Goal: Task Accomplishment & Management: Use online tool/utility

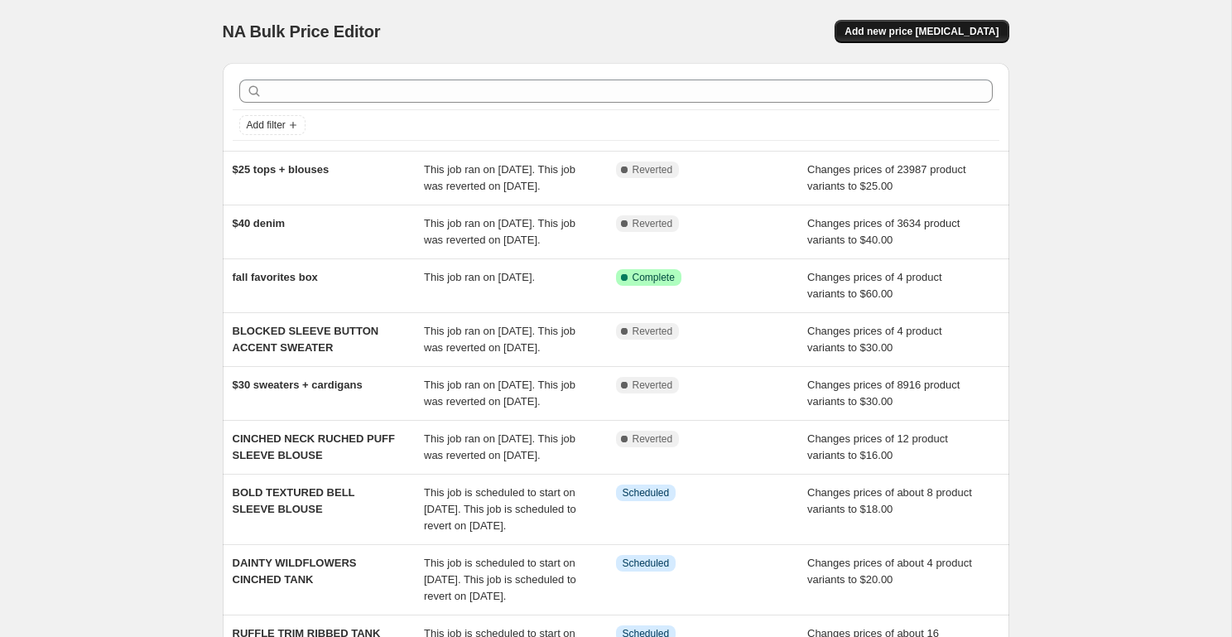
click at [950, 31] on span "Add new price [MEDICAL_DATA]" at bounding box center [921, 31] width 154 height 13
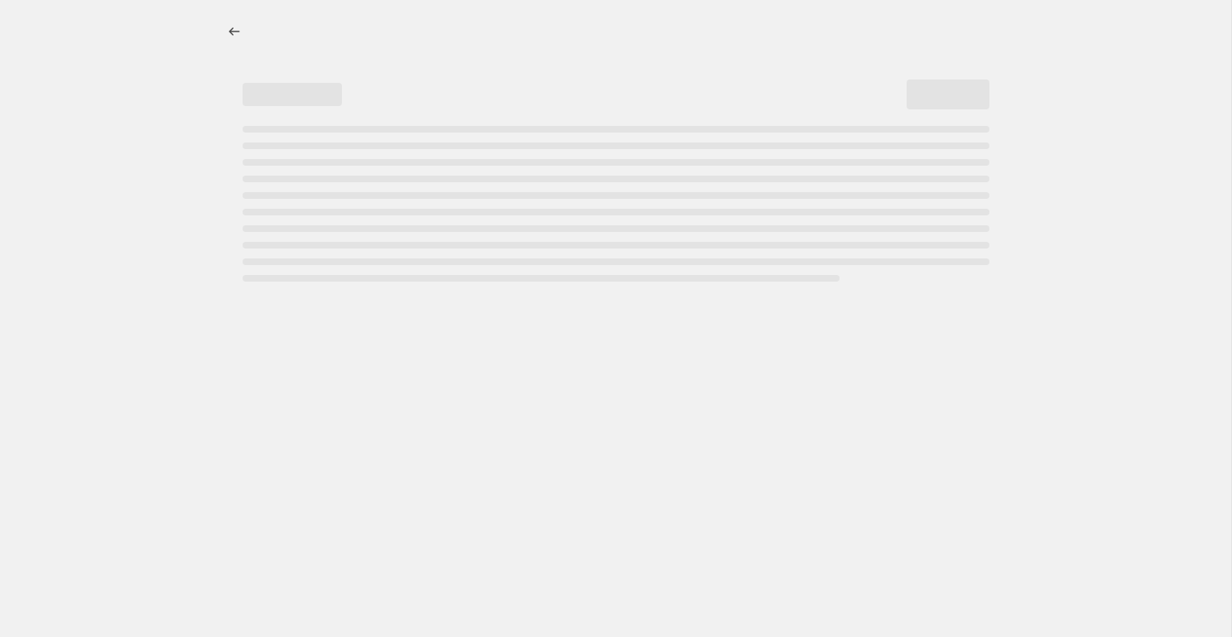
select select "percentage"
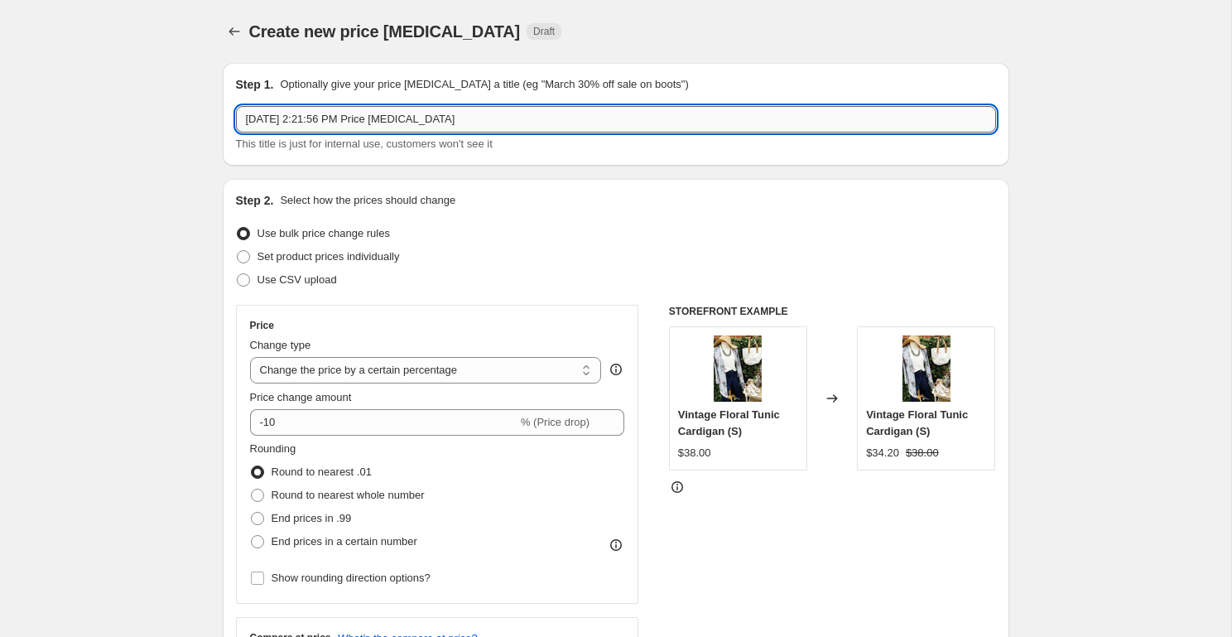
click at [394, 121] on input "[DATE] 2:21:56 PM Price [MEDICAL_DATA]" at bounding box center [616, 119] width 760 height 26
type input "$25 CARDIGANS"
click at [376, 367] on select "Change the price to a certain amount Change the price by a certain amount Chang…" at bounding box center [426, 370] width 352 height 26
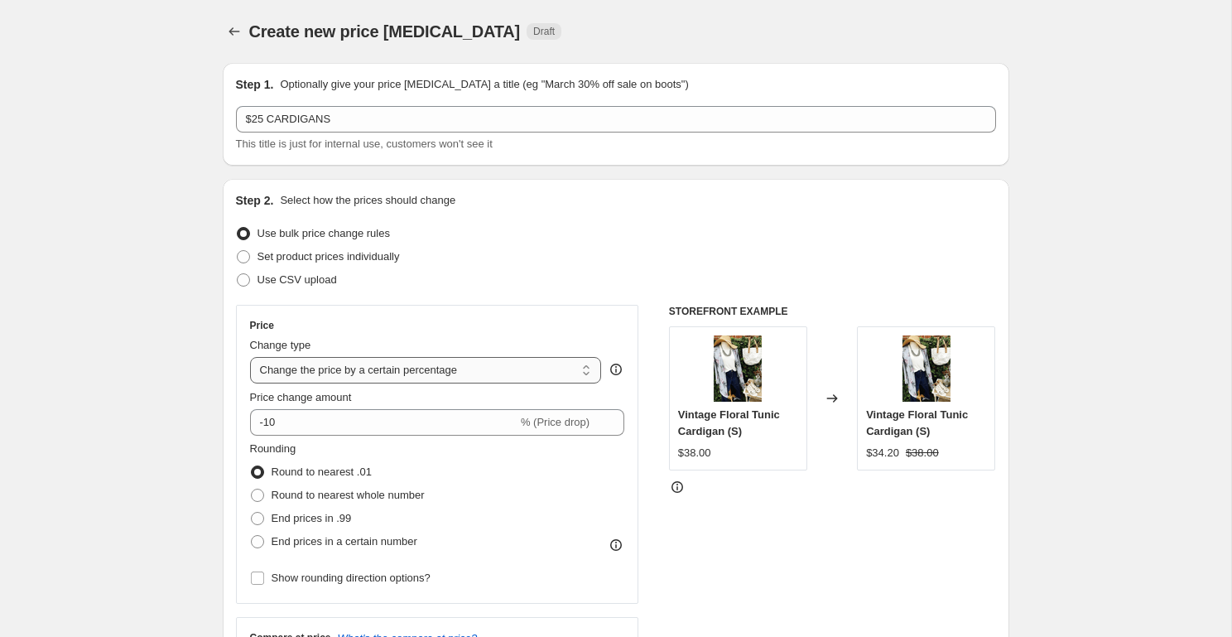
select select "to"
click at [250, 357] on select "Change the price to a certain amount Change the price by a certain amount Chang…" at bounding box center [426, 370] width 352 height 26
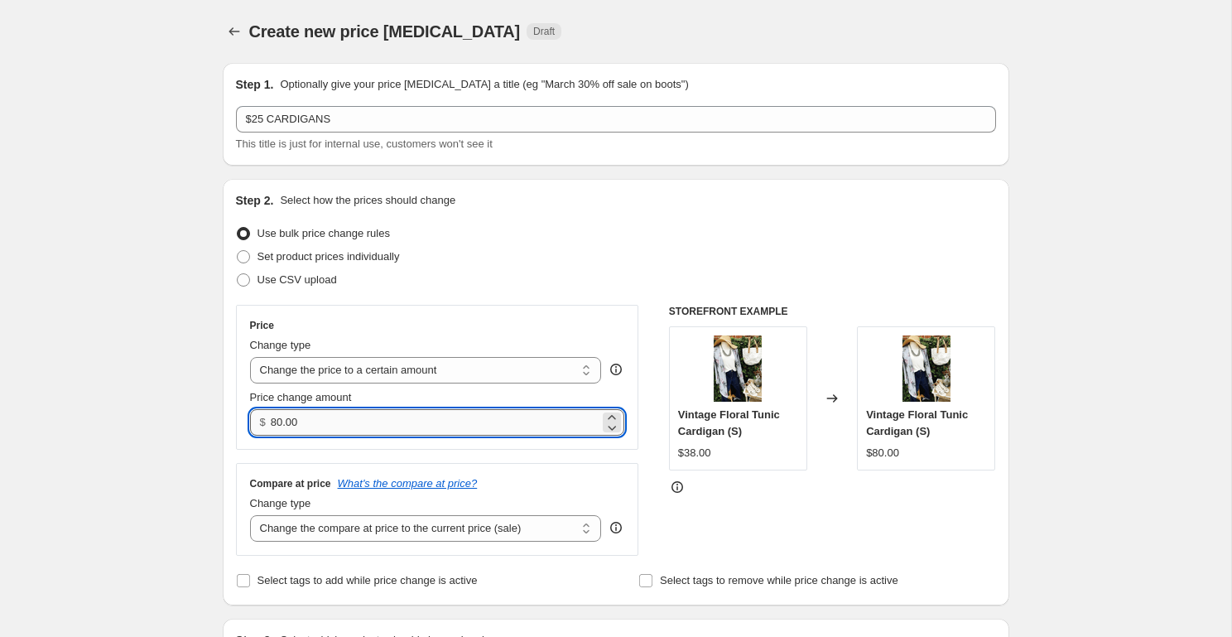
click at [320, 426] on input "80.00" at bounding box center [435, 422] width 329 height 26
type input "25.00"
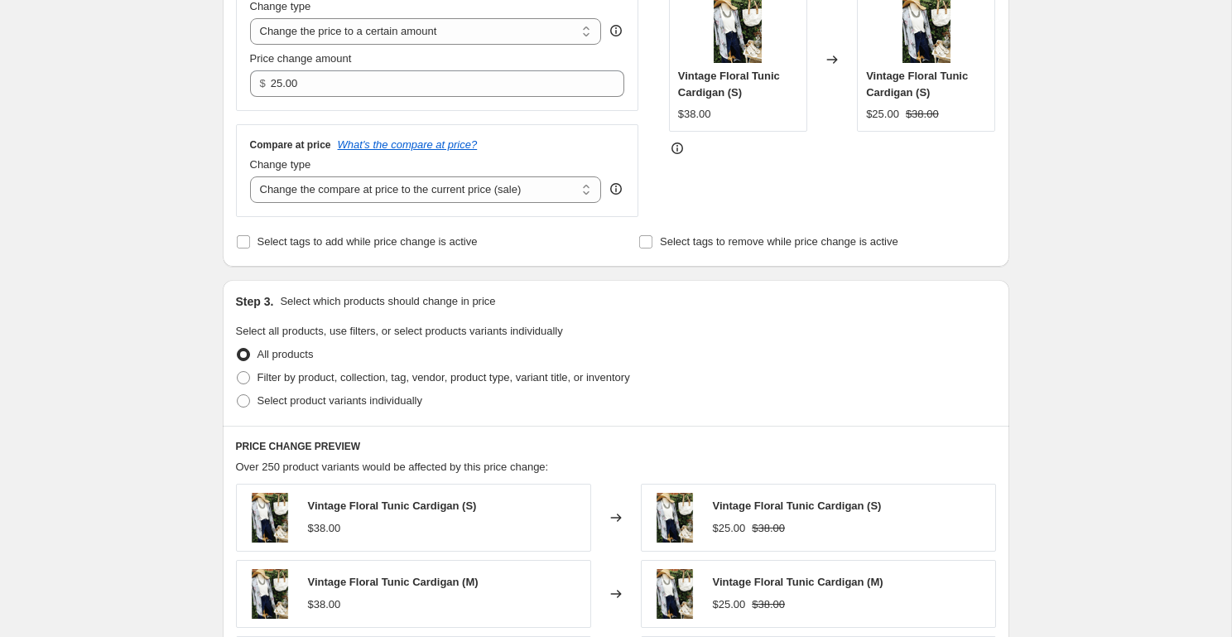
scroll to position [347, 0]
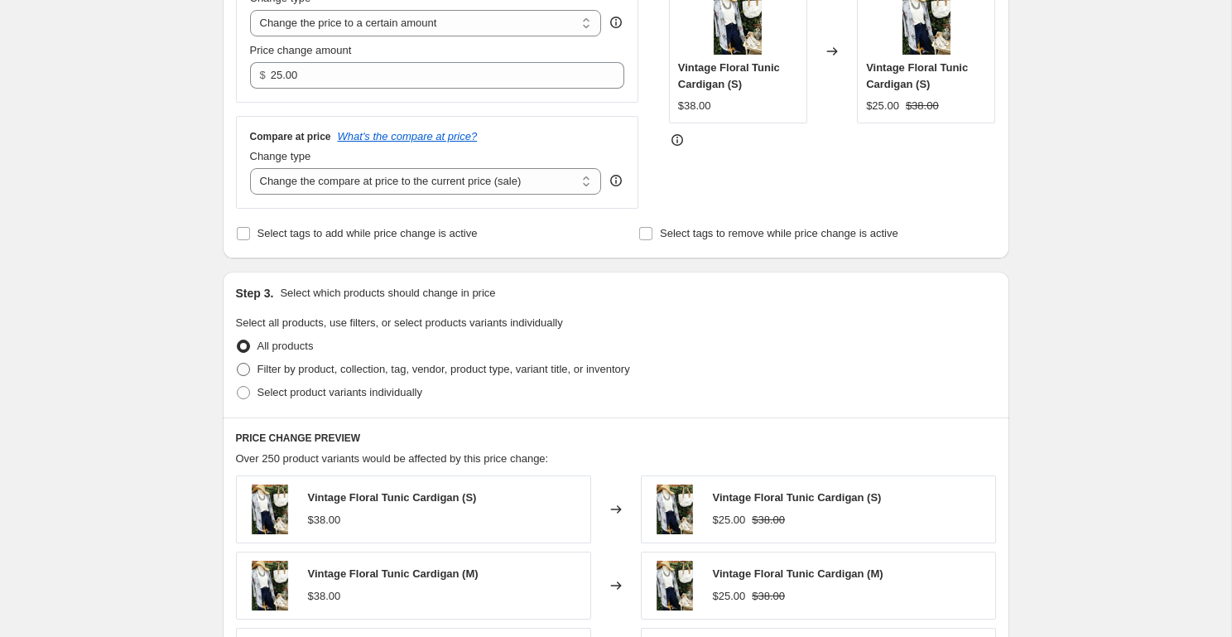
click at [304, 367] on span "Filter by product, collection, tag, vendor, product type, variant title, or inv…" at bounding box center [443, 369] width 373 height 12
click at [238, 363] on input "Filter by product, collection, tag, vendor, product type, variant title, or inv…" at bounding box center [237, 363] width 1 height 1
radio input "true"
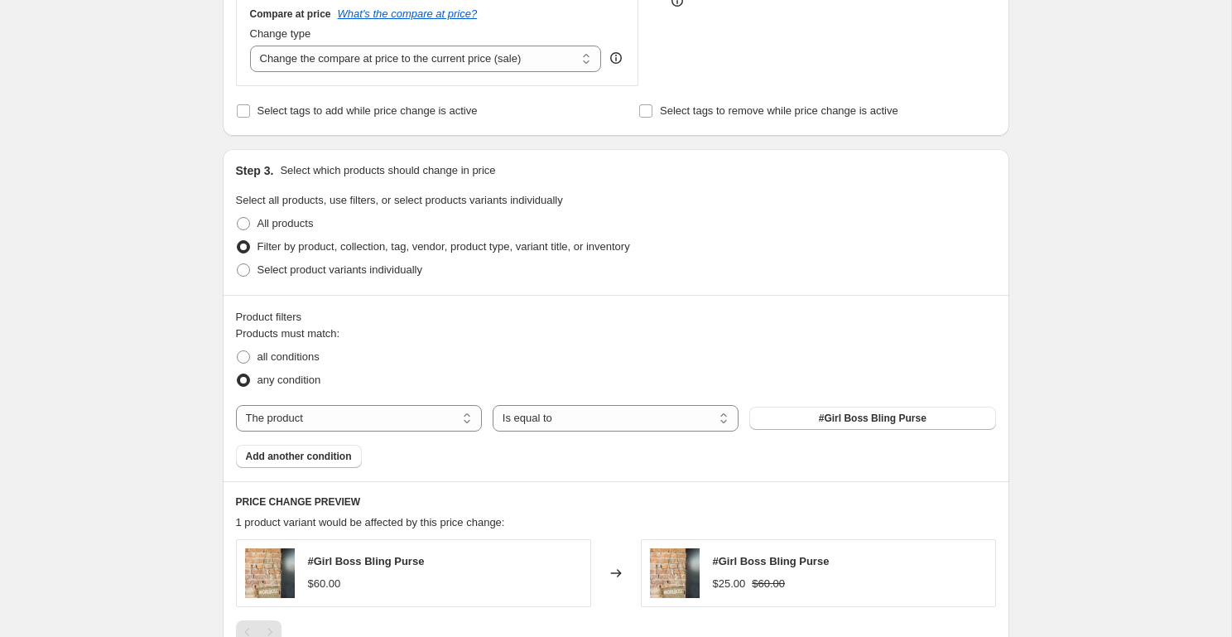
scroll to position [488, 0]
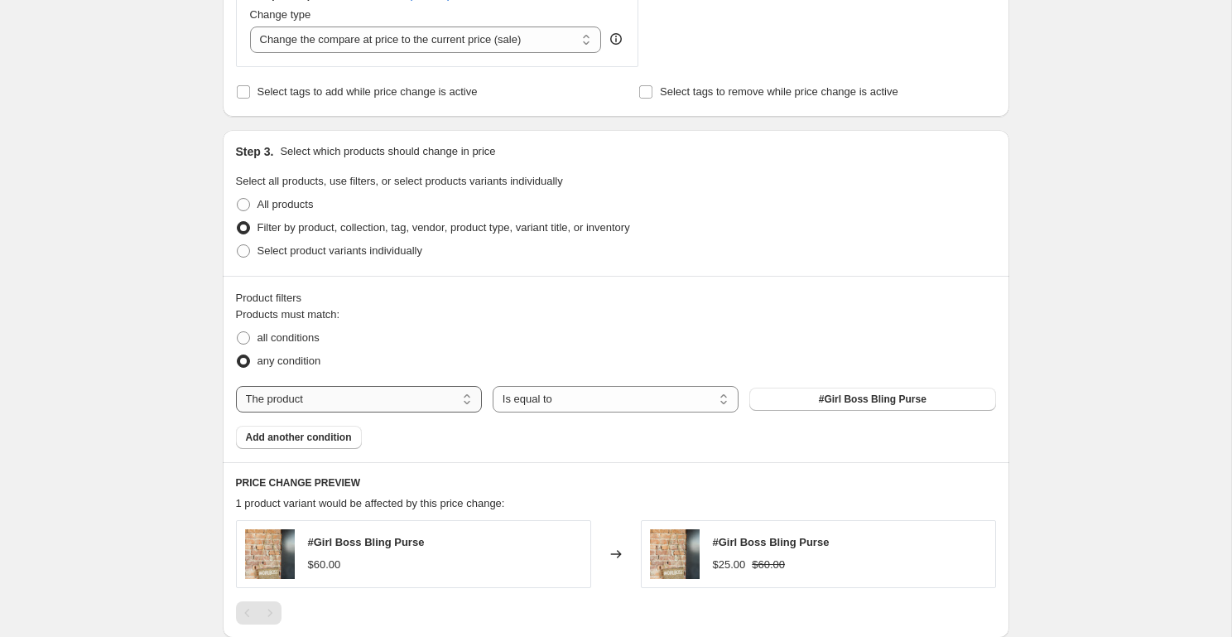
click at [452, 386] on select "The product The product's collection The product's tag The product's vendor The…" at bounding box center [359, 399] width 246 height 26
select select "collection"
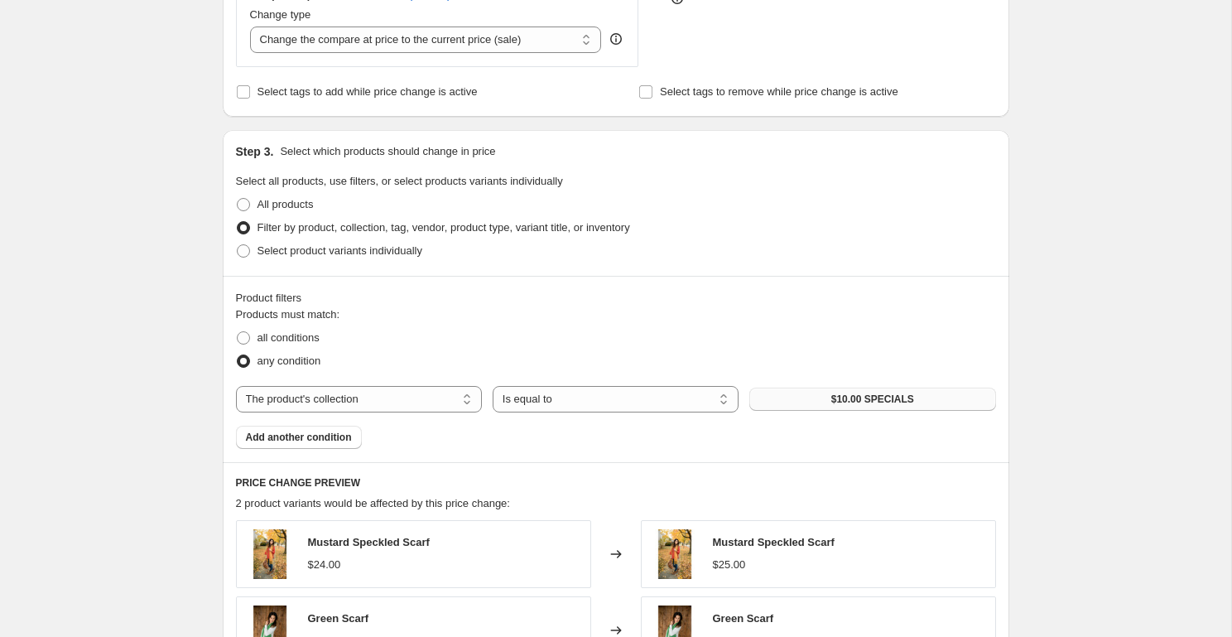
click at [839, 399] on span "$10.00 SPECIALS" at bounding box center [872, 398] width 83 height 13
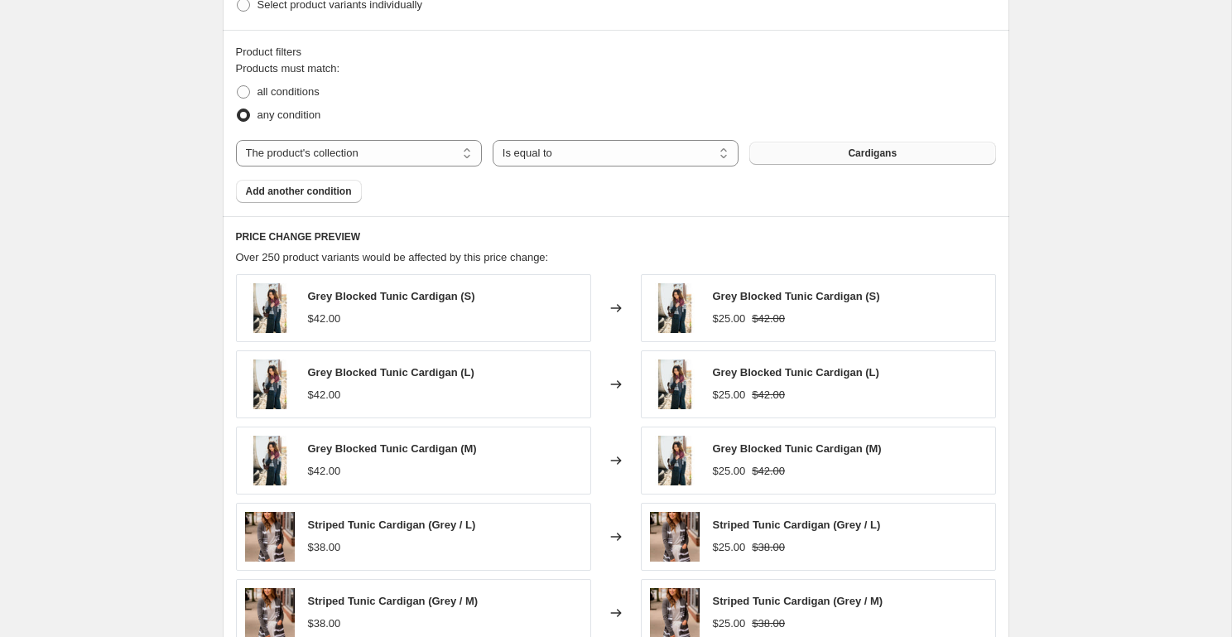
scroll to position [1050, 0]
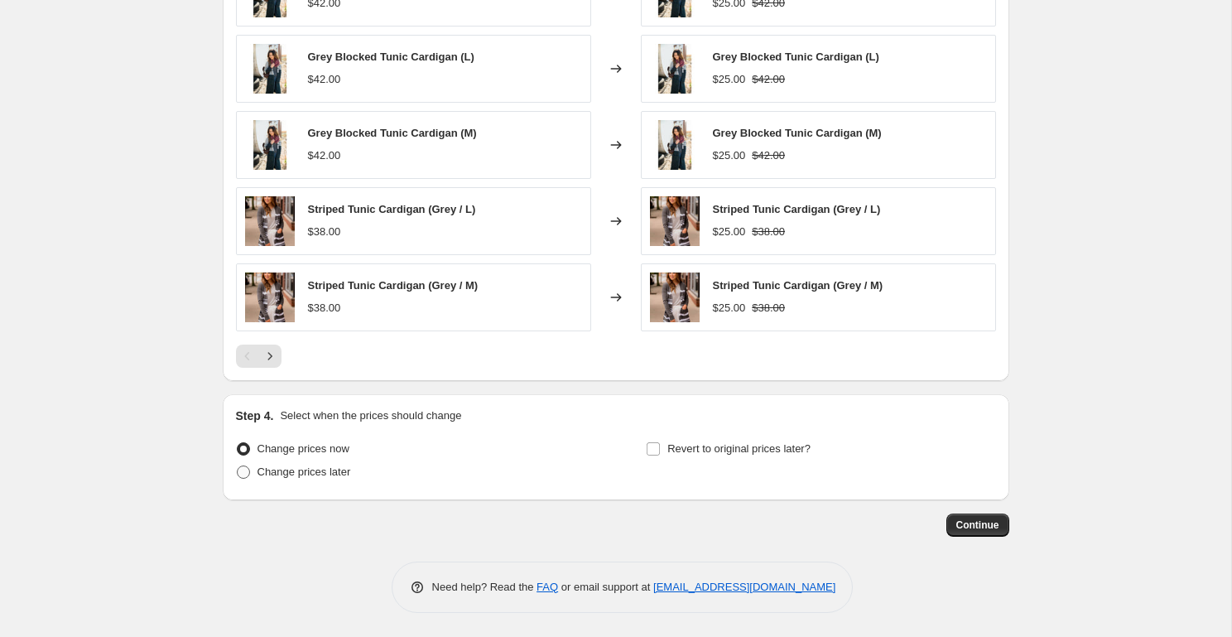
click at [334, 471] on span "Change prices later" at bounding box center [304, 471] width 94 height 12
click at [238, 466] on input "Change prices later" at bounding box center [237, 465] width 1 height 1
radio input "true"
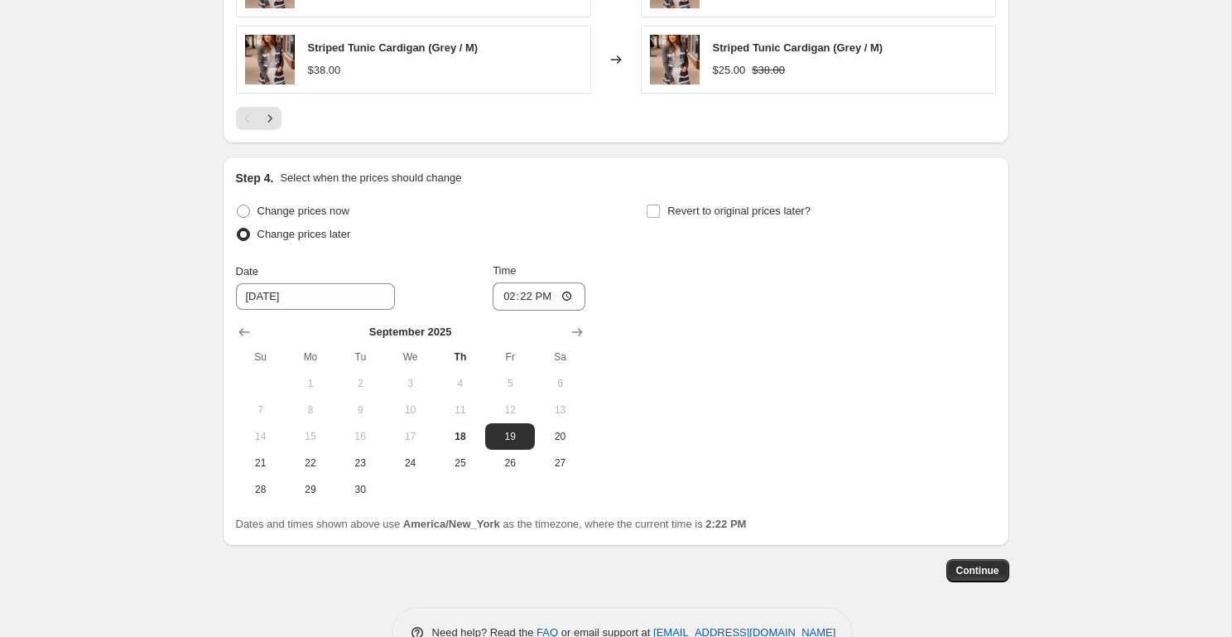
scroll to position [1288, 0]
click at [508, 438] on span "19" at bounding box center [510, 435] width 36 height 13
click at [503, 291] on input "14:22" at bounding box center [539, 295] width 93 height 28
type input "00:00"
click at [699, 209] on span "Revert to original prices later?" at bounding box center [738, 210] width 143 height 12
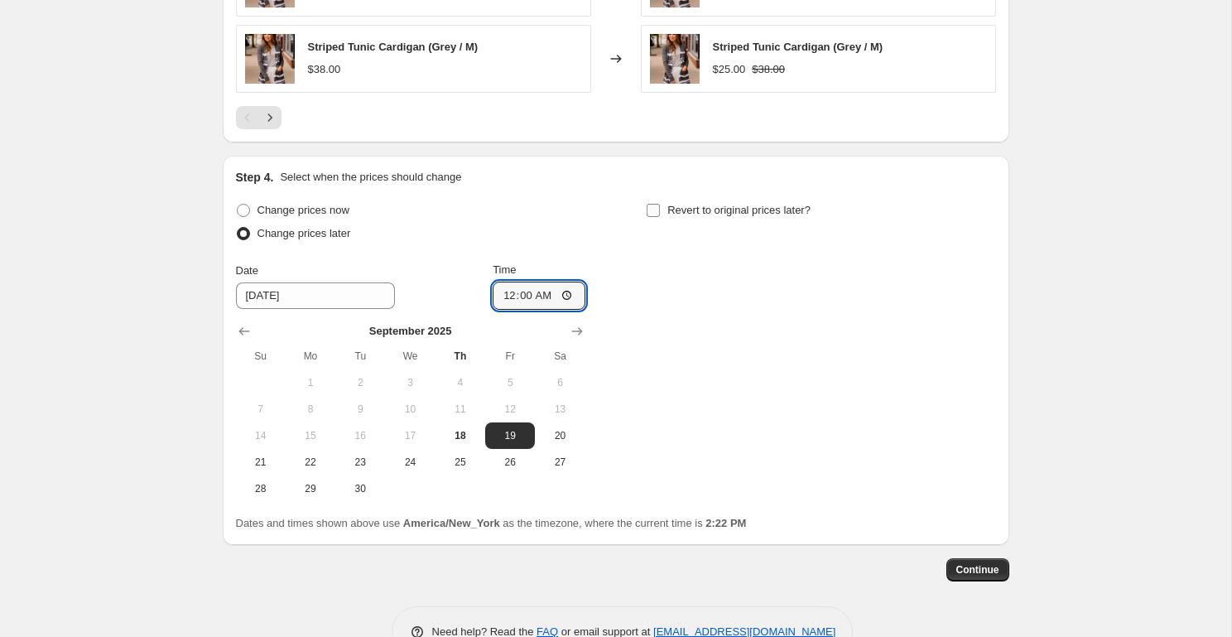
click at [660, 209] on input "Revert to original prices later?" at bounding box center [653, 210] width 13 height 13
checkbox input "true"
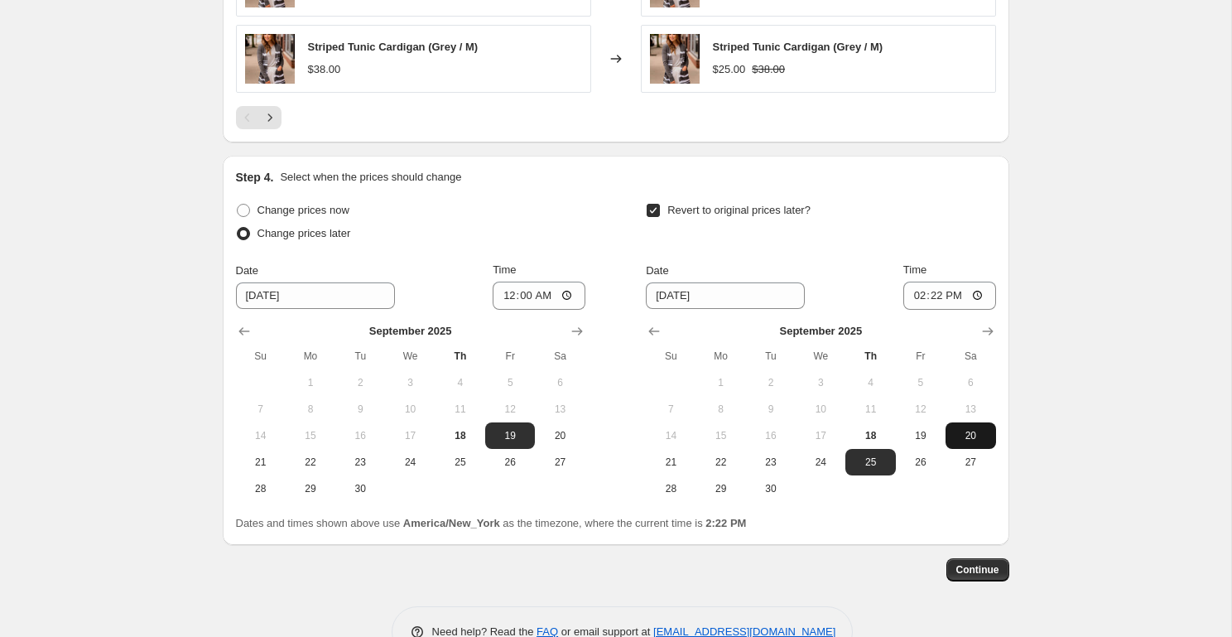
click at [980, 440] on span "20" at bounding box center [970, 435] width 36 height 13
type input "[DATE]"
click at [917, 289] on input "14:22" at bounding box center [949, 295] width 93 height 28
type input "23:59"
click at [993, 575] on button "Continue" at bounding box center [977, 569] width 63 height 23
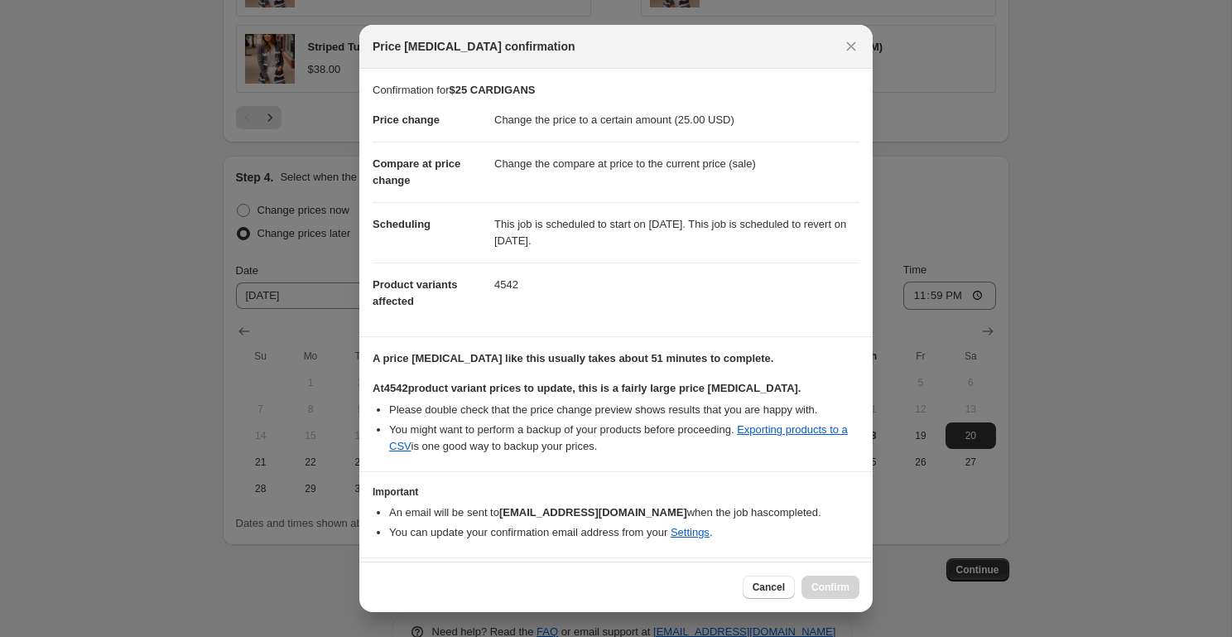
scroll to position [46, 0]
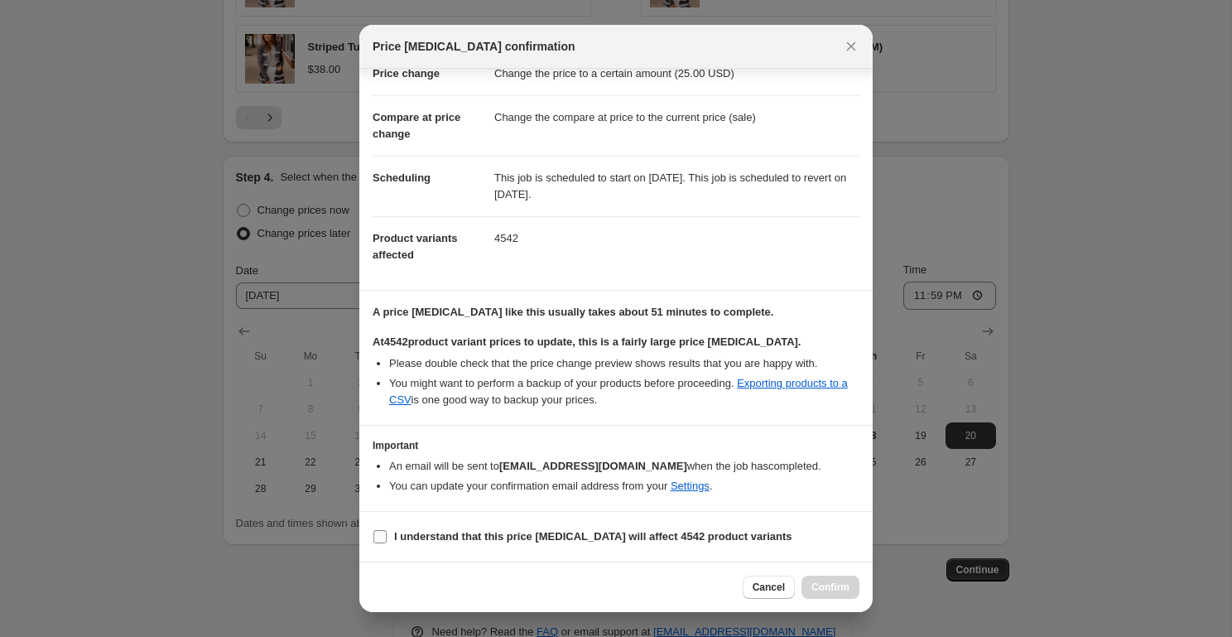
click at [436, 533] on b "I understand that this price [MEDICAL_DATA] will affect 4542 product variants" at bounding box center [593, 536] width 398 height 12
click at [387, 533] on input "I understand that this price [MEDICAL_DATA] will affect 4542 product variants" at bounding box center [379, 536] width 13 height 13
checkbox input "true"
click at [838, 591] on span "Confirm" at bounding box center [830, 586] width 38 height 13
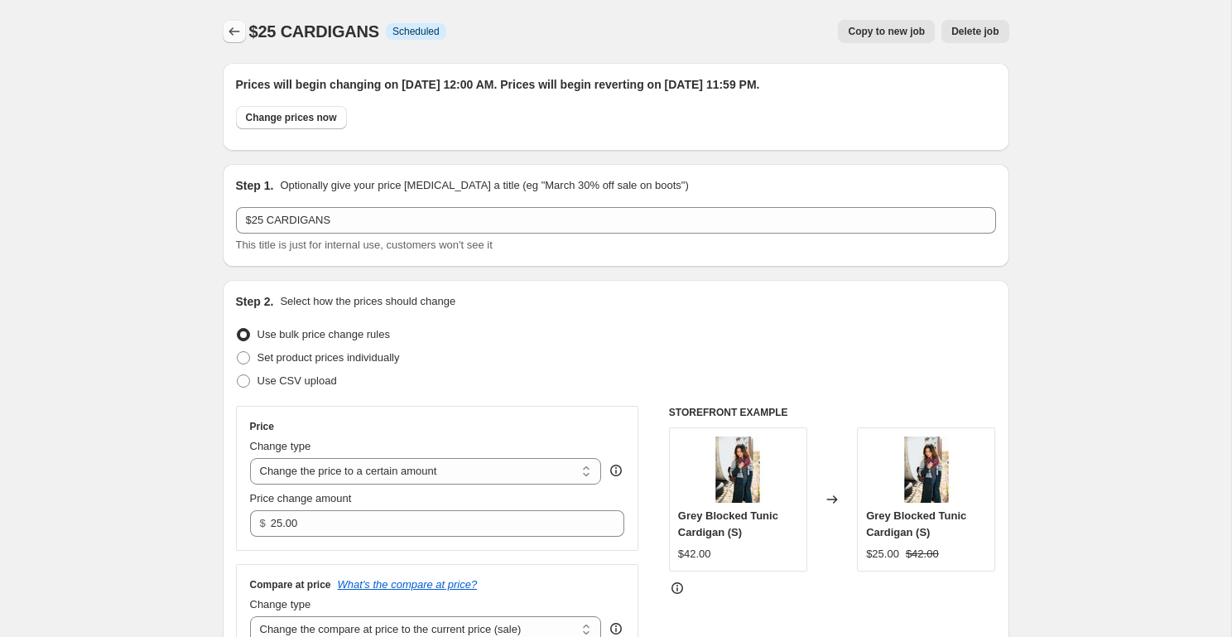
click at [228, 32] on icon "Price change jobs" at bounding box center [234, 31] width 17 height 17
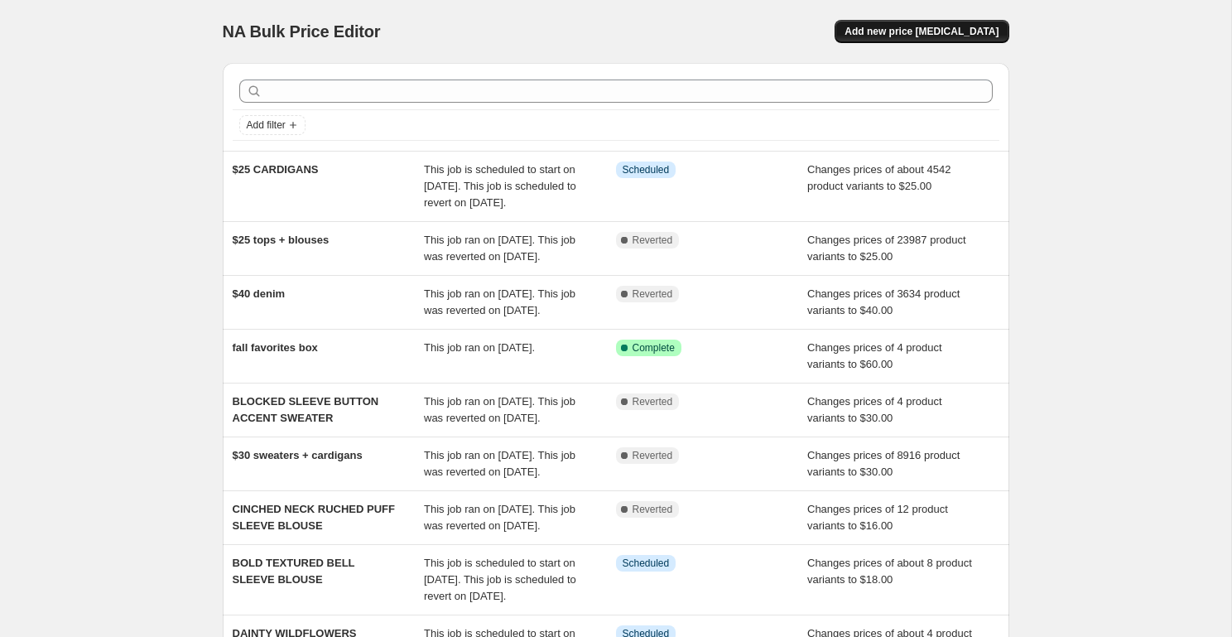
click at [989, 36] on span "Add new price [MEDICAL_DATA]" at bounding box center [921, 31] width 154 height 13
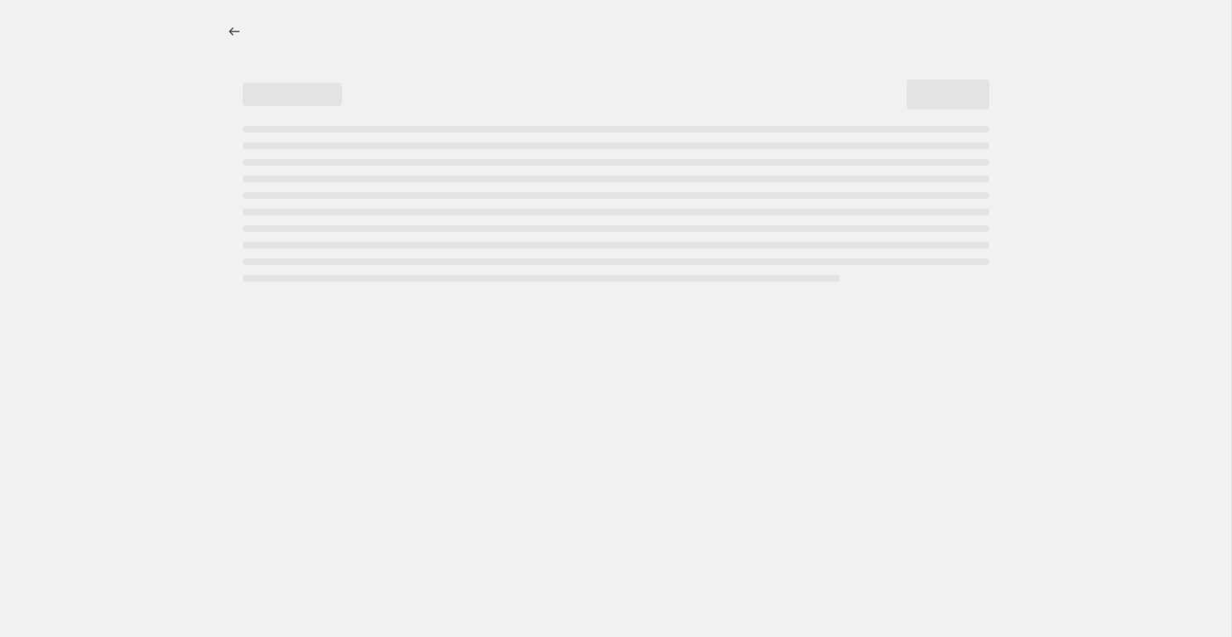
select select "percentage"
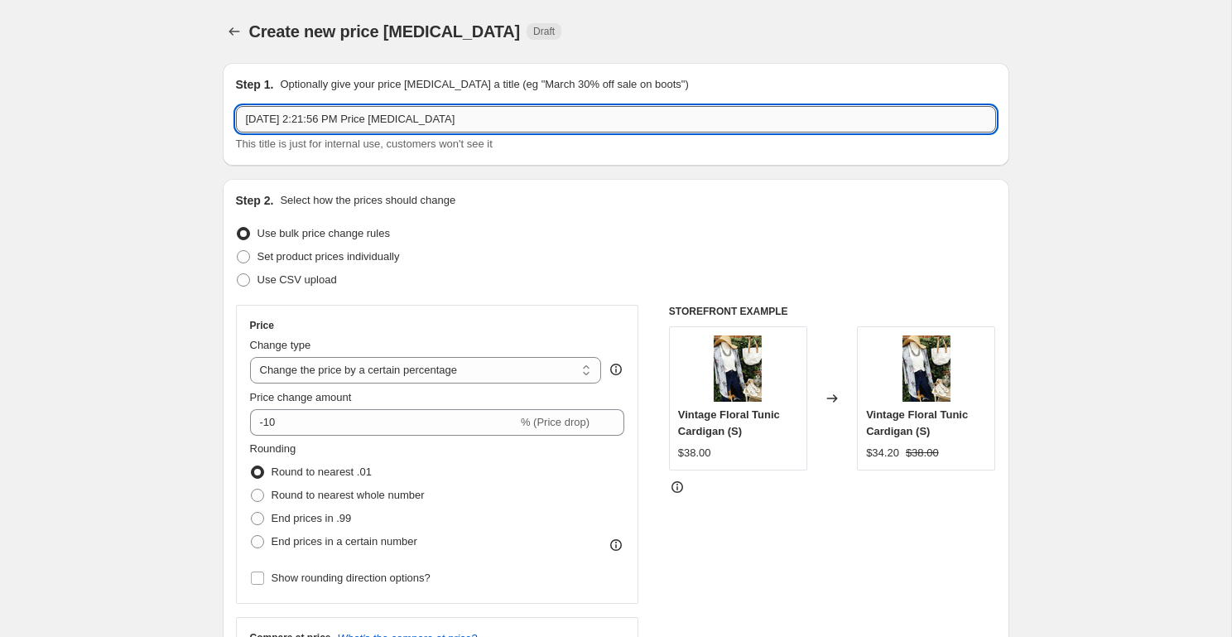
click at [355, 116] on input "[DATE] 2:21:56 PM Price [MEDICAL_DATA]" at bounding box center [616, 119] width 760 height 26
type input "$30 DRESSES"
click at [362, 370] on select "Change the price to a certain amount Change the price by a certain amount Chang…" at bounding box center [426, 370] width 352 height 26
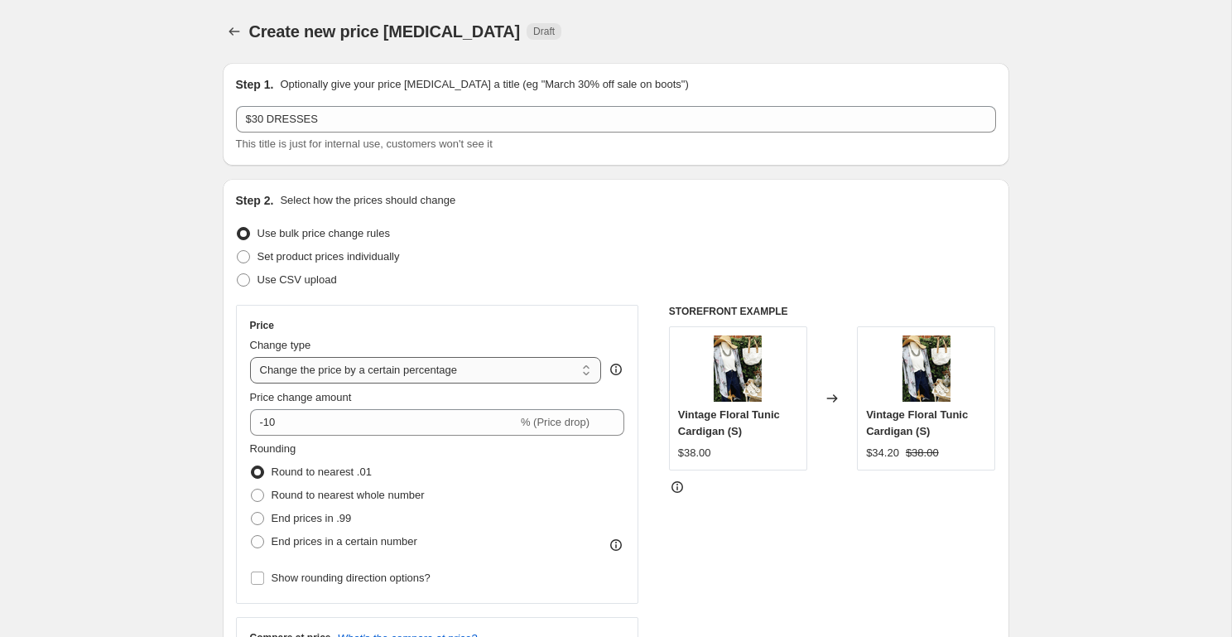
select select "to"
click at [250, 357] on select "Change the price to a certain amount Change the price by a certain amount Chang…" at bounding box center [426, 370] width 352 height 26
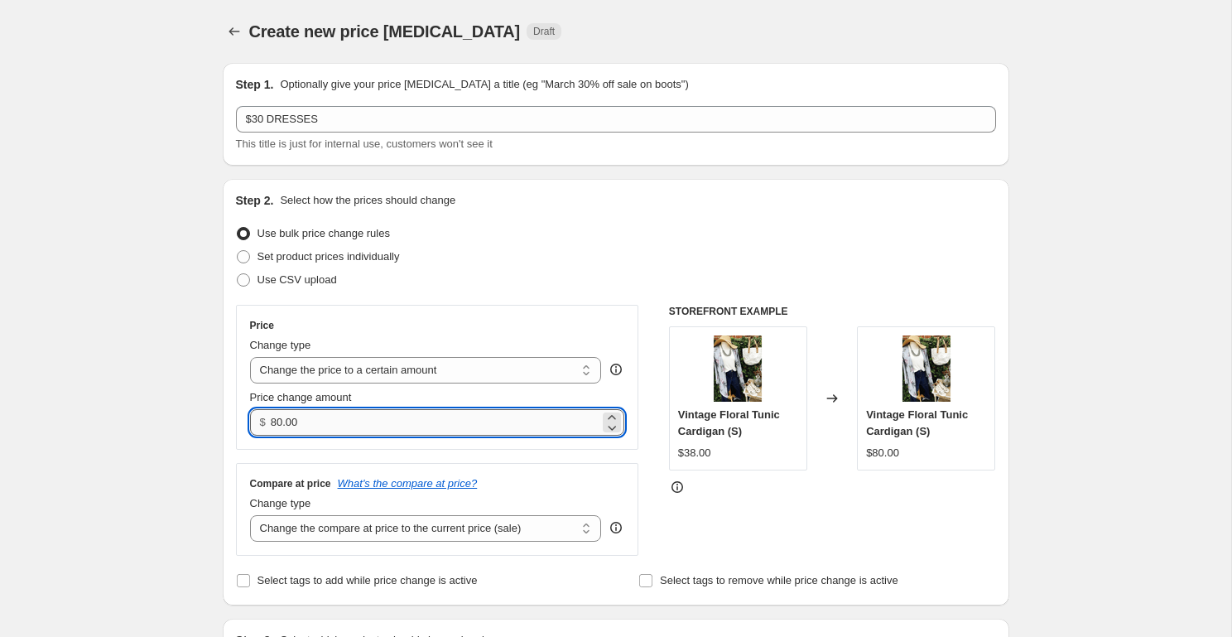
click at [315, 425] on input "80.00" at bounding box center [435, 422] width 329 height 26
type input "30.00"
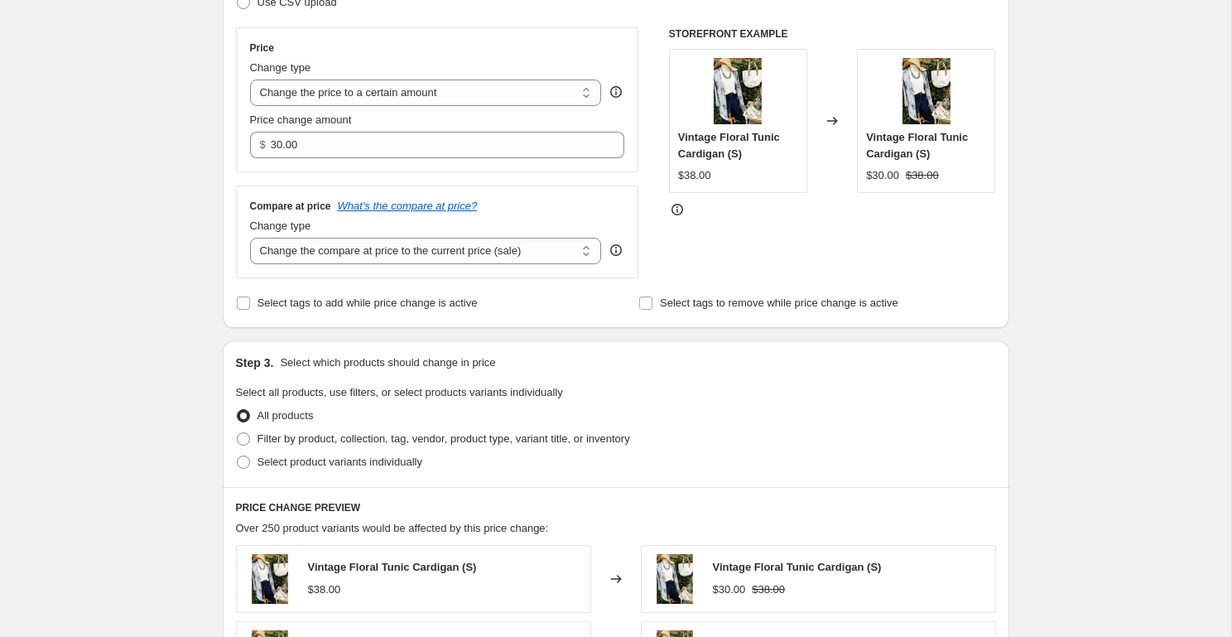
scroll to position [296, 0]
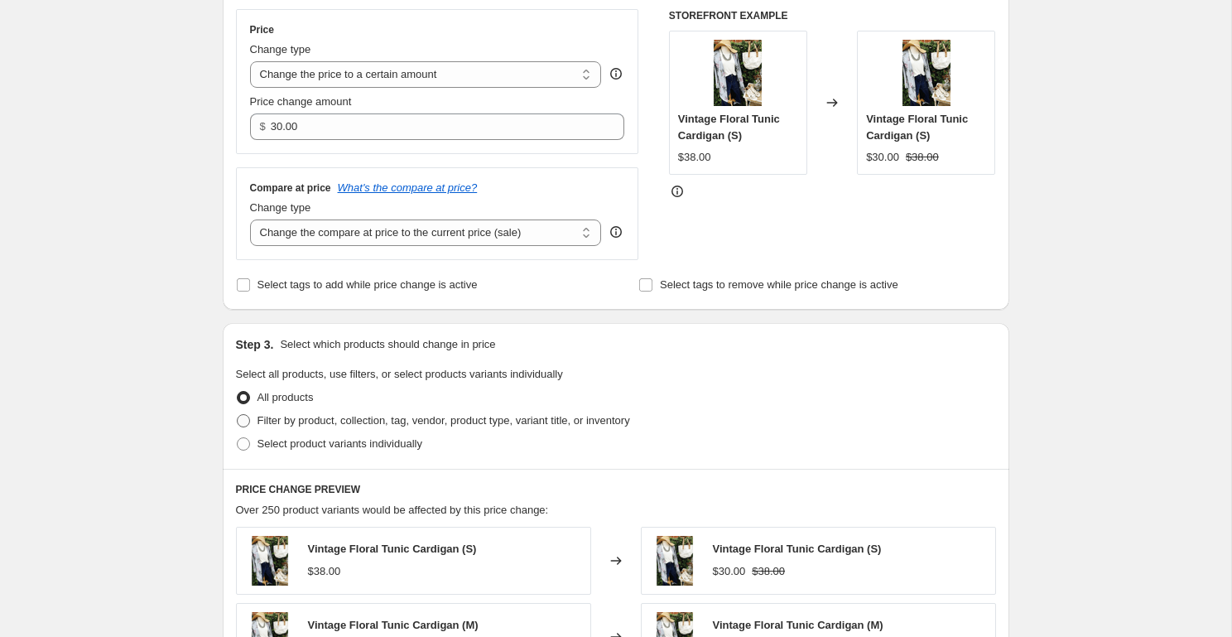
click at [356, 425] on span "Filter by product, collection, tag, vendor, product type, variant title, or inv…" at bounding box center [443, 420] width 373 height 12
click at [238, 415] on input "Filter by product, collection, tag, vendor, product type, variant title, or inv…" at bounding box center [237, 414] width 1 height 1
radio input "true"
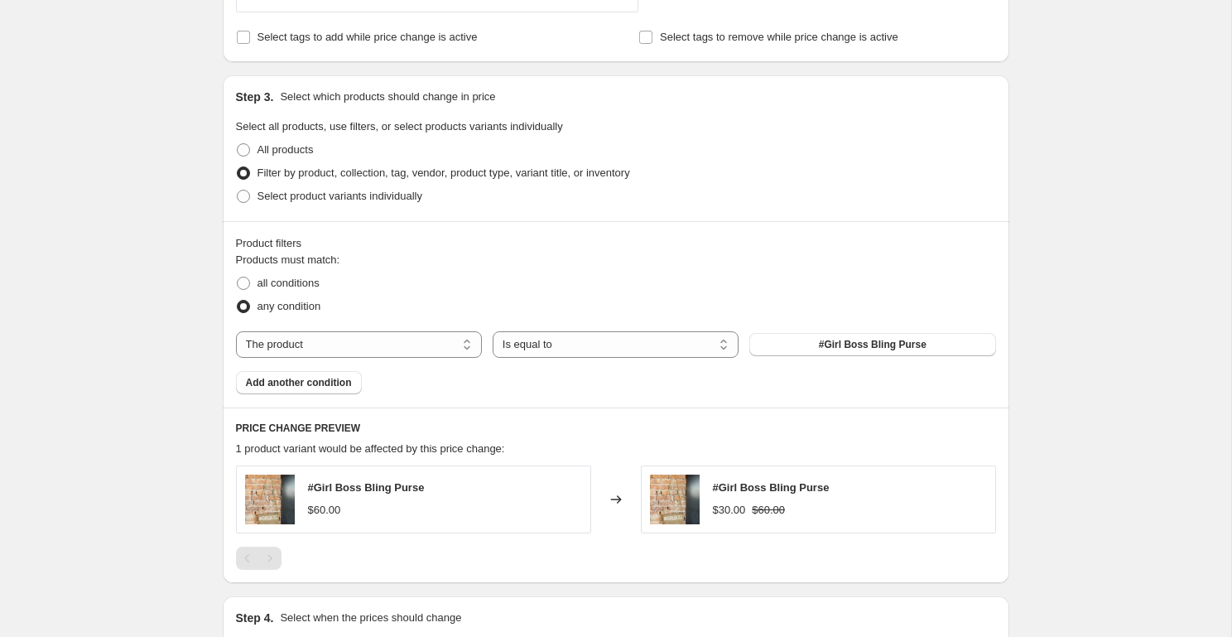
scroll to position [547, 0]
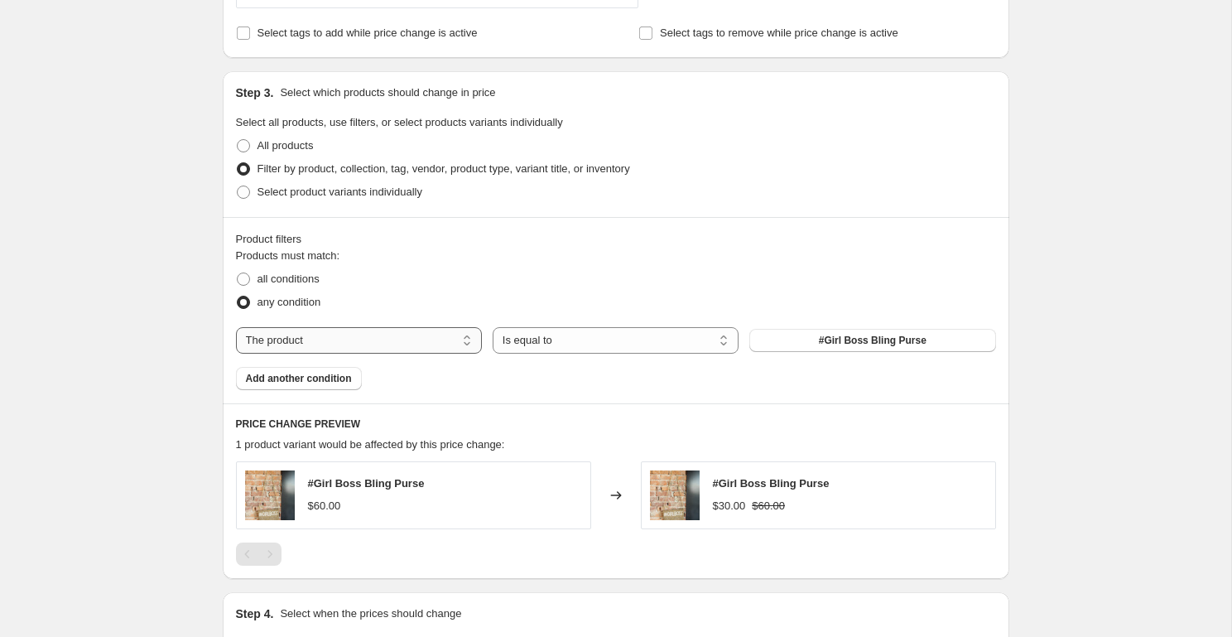
click at [423, 340] on select "The product The product's collection The product's tag The product's vendor The…" at bounding box center [359, 340] width 246 height 26
select select "collection"
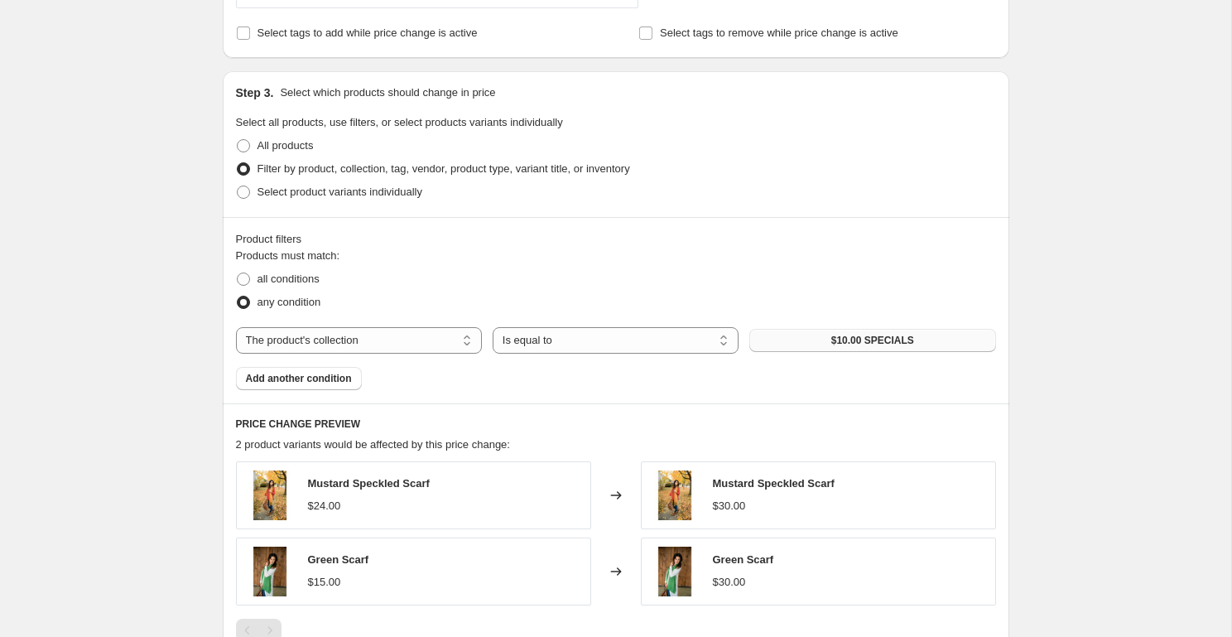
click at [842, 342] on span "$10.00 SPECIALS" at bounding box center [872, 340] width 83 height 13
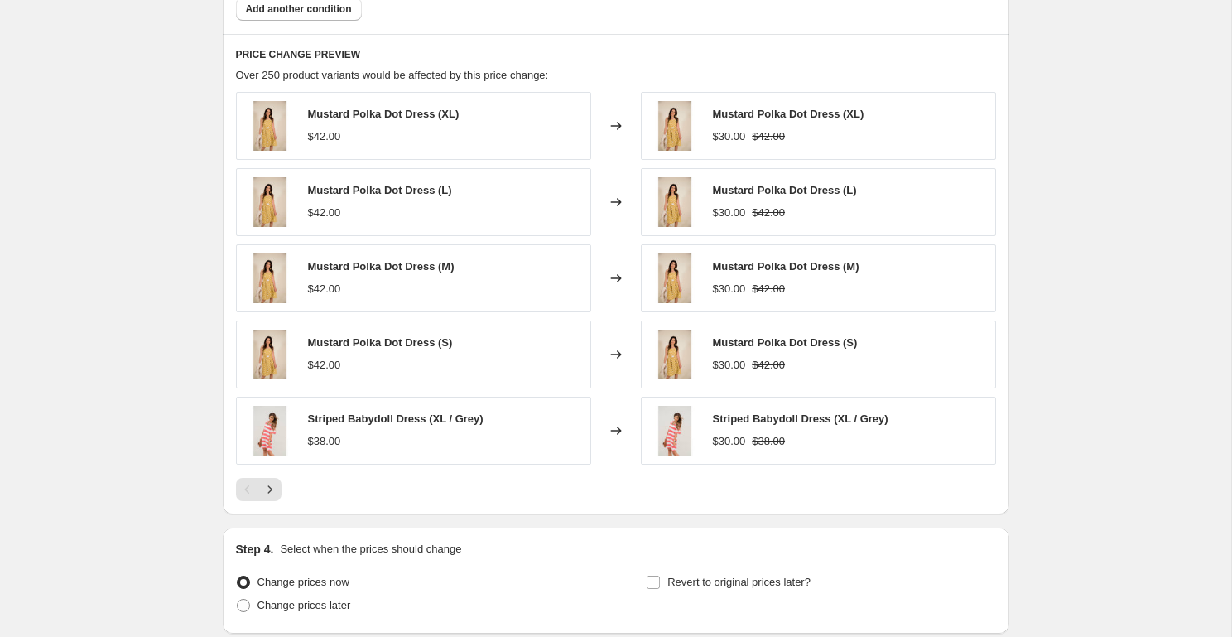
scroll to position [1050, 0]
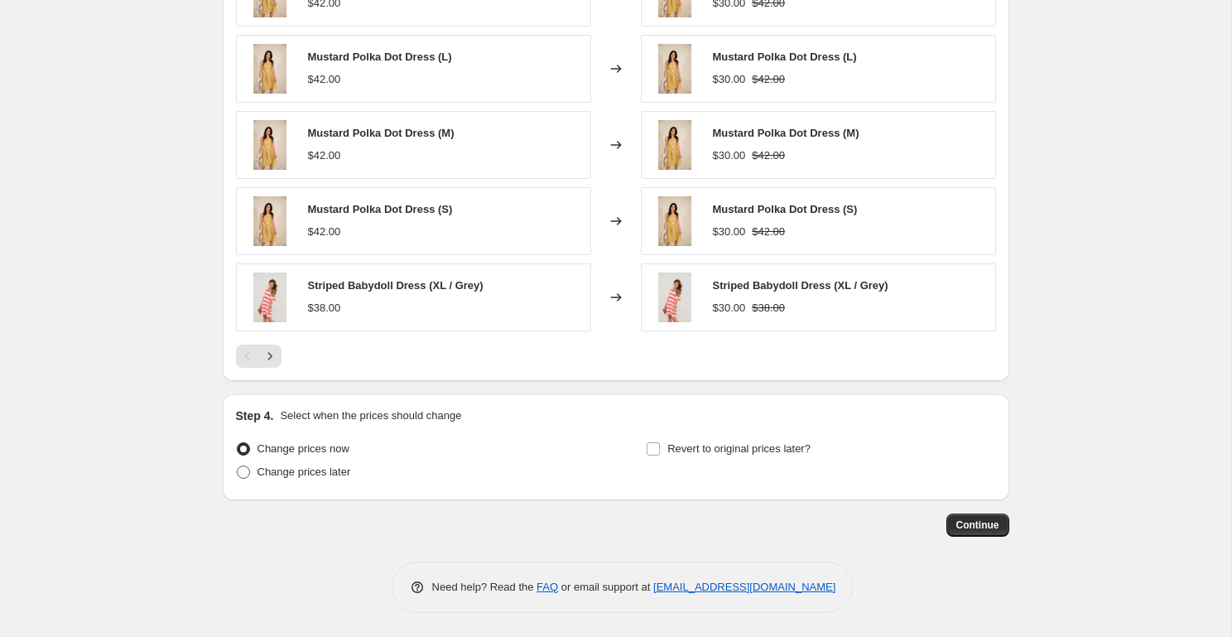
click at [342, 469] on span "Change prices later" at bounding box center [304, 471] width 94 height 12
click at [238, 466] on input "Change prices later" at bounding box center [237, 465] width 1 height 1
radio input "true"
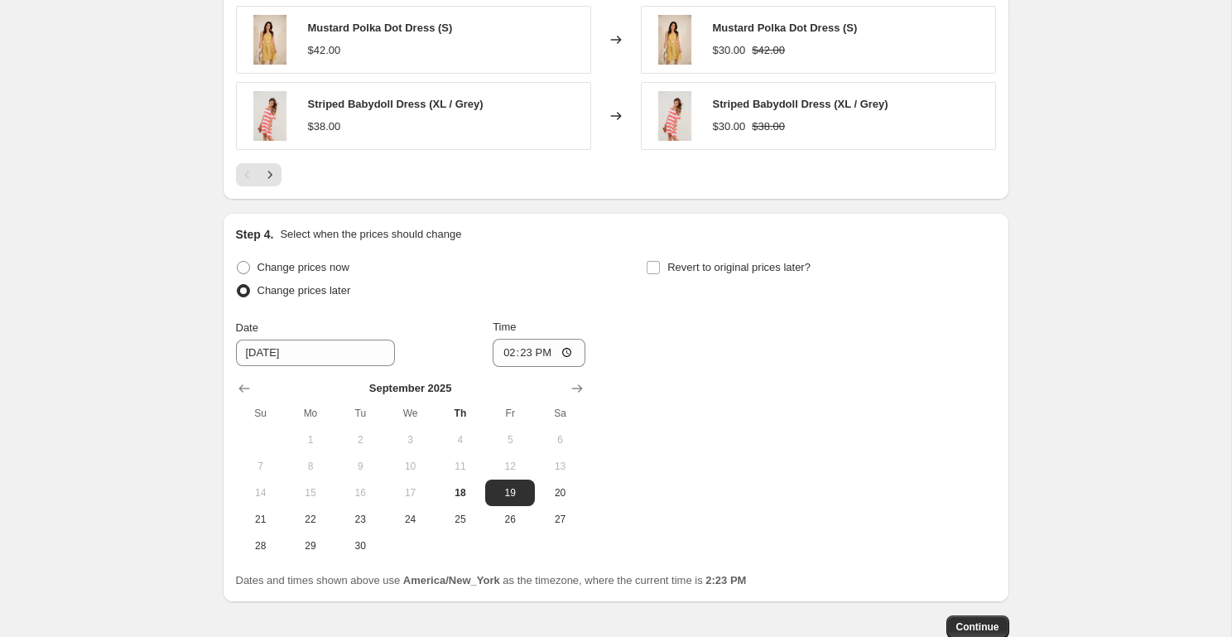
scroll to position [1234, 0]
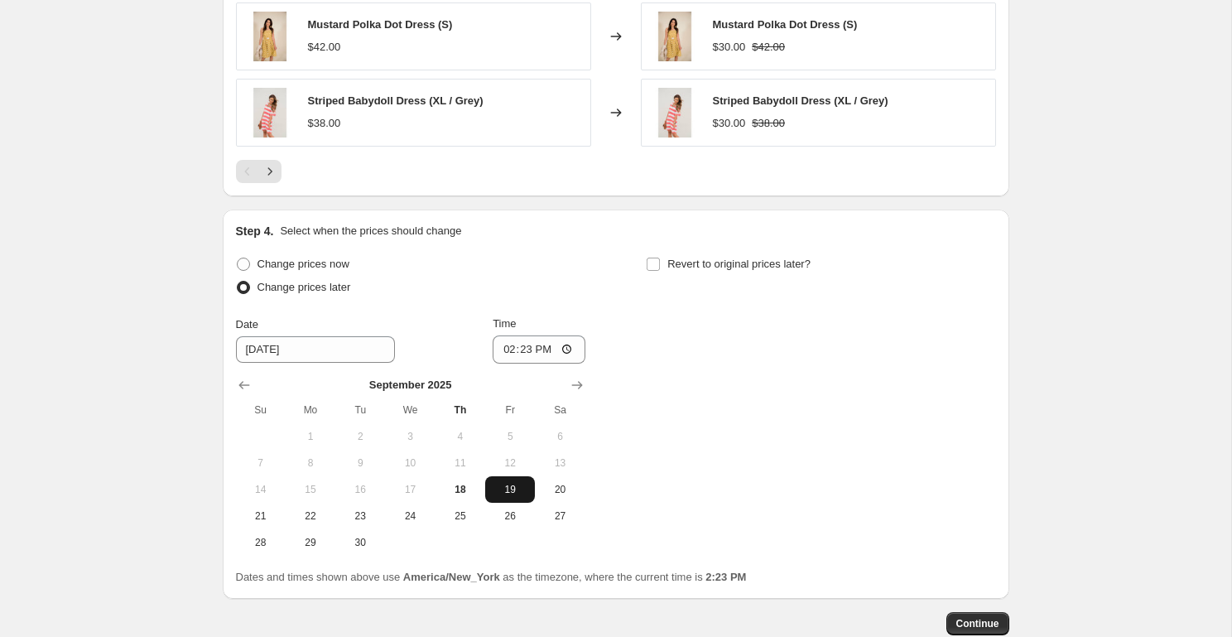
click at [506, 488] on span "19" at bounding box center [510, 489] width 36 height 13
click at [503, 355] on input "14:23" at bounding box center [539, 349] width 93 height 28
type input "00:00"
click at [709, 263] on span "Revert to original prices later?" at bounding box center [738, 263] width 143 height 12
click at [660, 263] on input "Revert to original prices later?" at bounding box center [653, 263] width 13 height 13
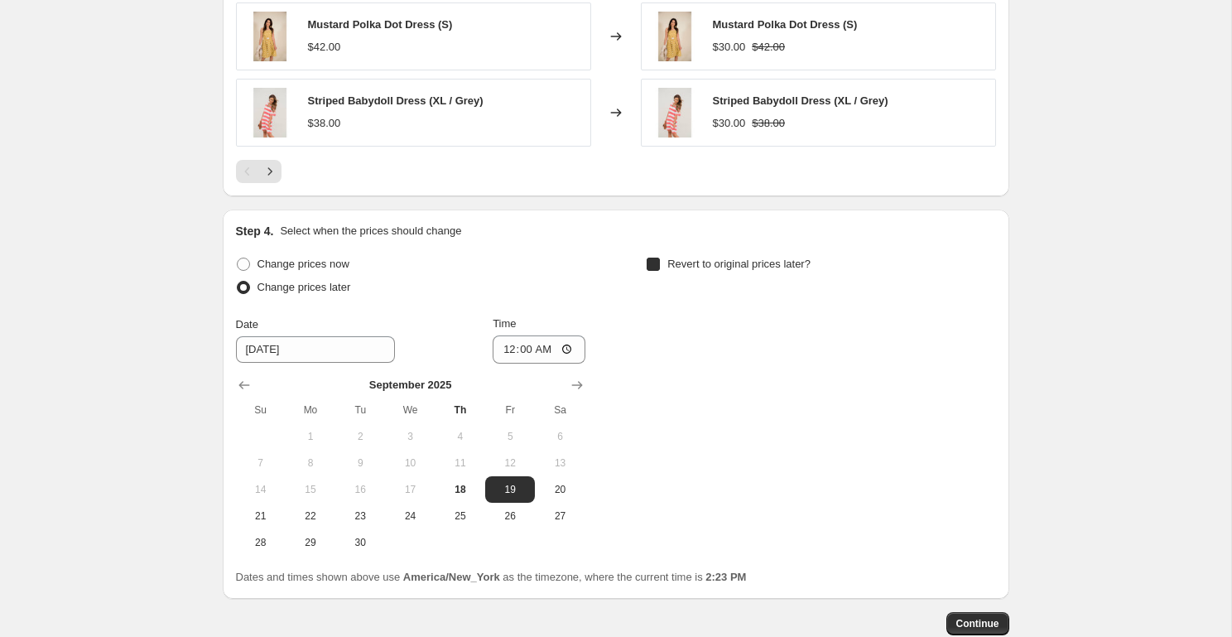
checkbox input "true"
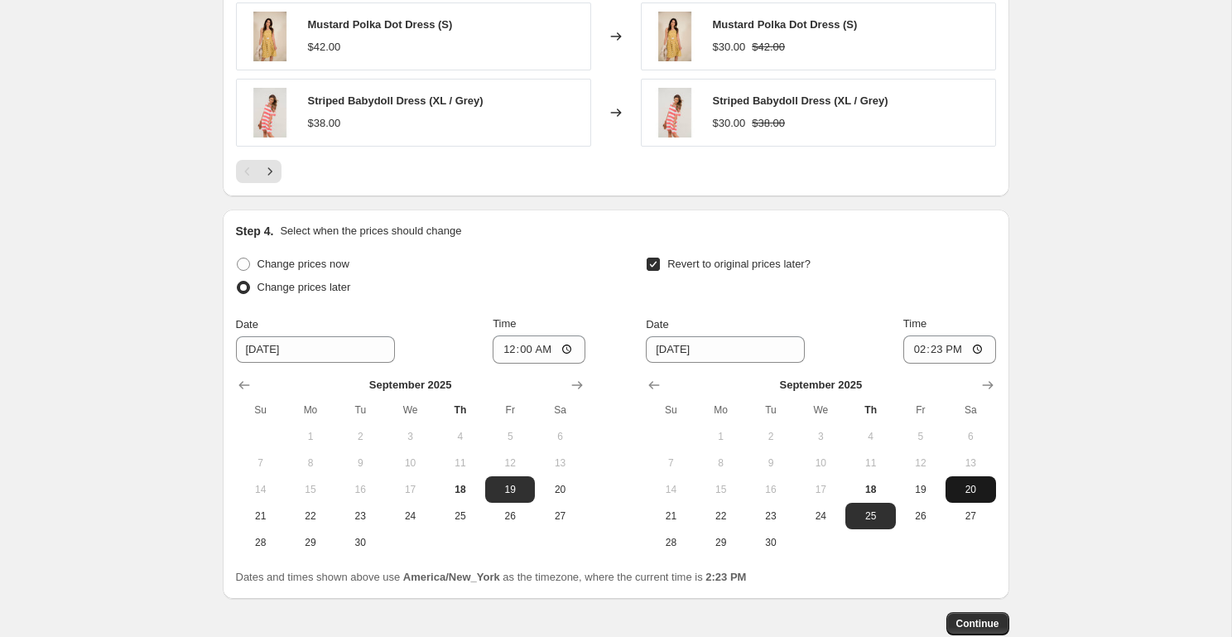
click at [959, 486] on span "20" at bounding box center [970, 489] width 36 height 13
type input "[DATE]"
click at [916, 350] on input "14:23" at bounding box center [949, 349] width 93 height 28
type input "23:59"
click at [982, 616] on button "Continue" at bounding box center [977, 623] width 63 height 23
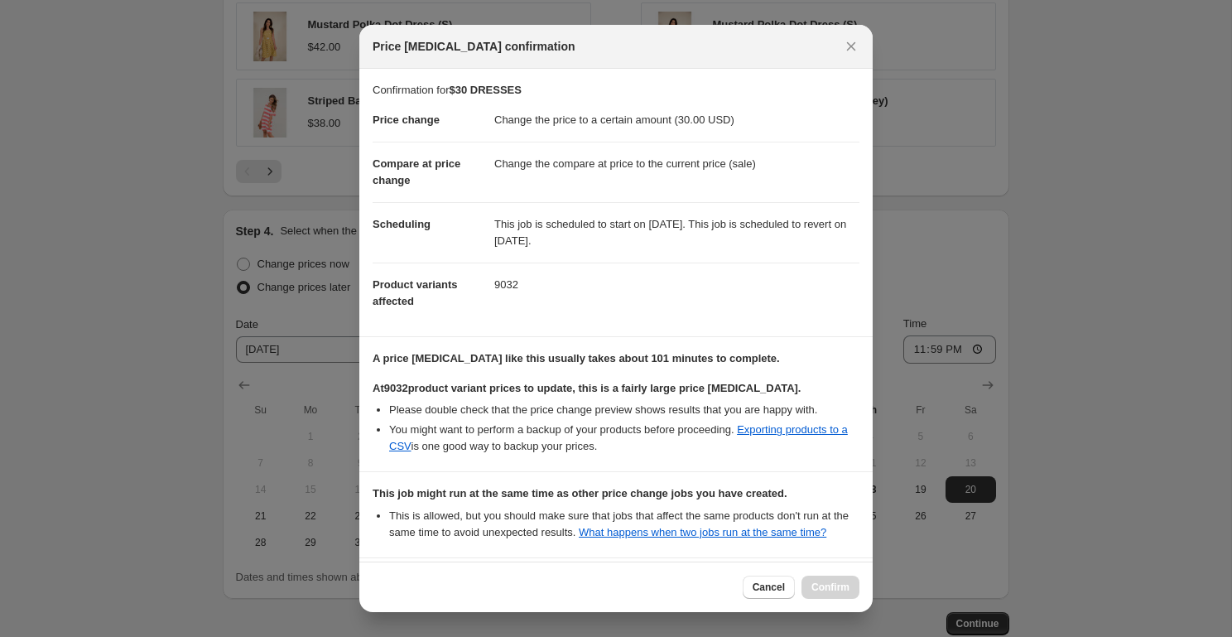
scroll to position [165, 0]
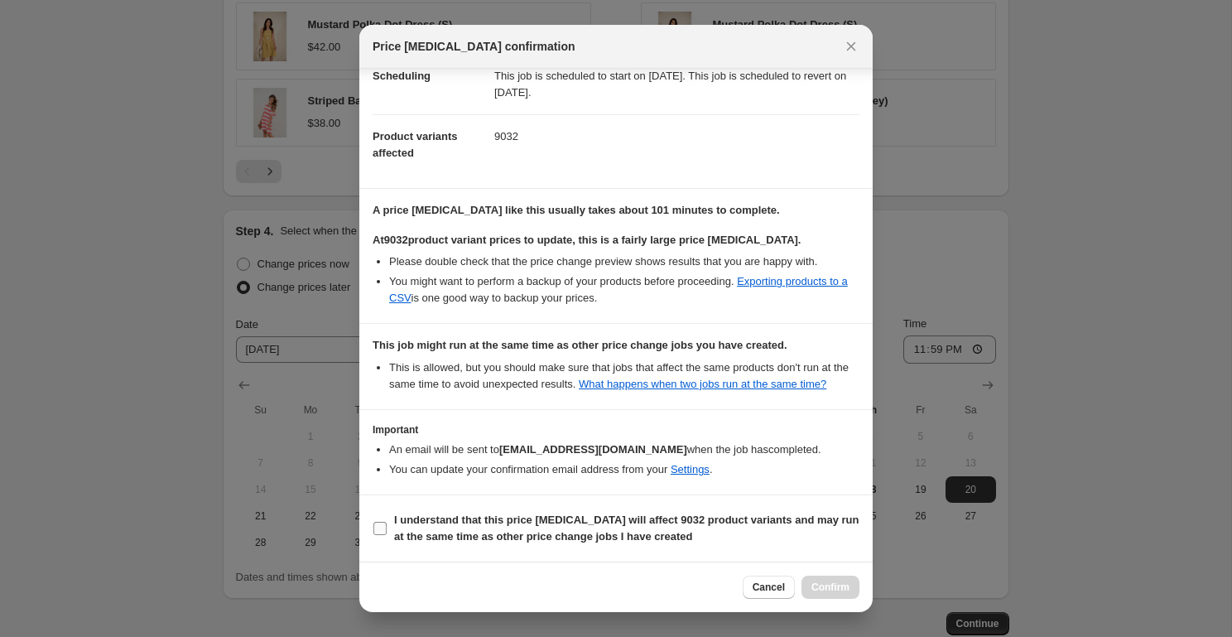
click at [386, 531] on input "I understand that this price [MEDICAL_DATA] will affect 9032 product variants a…" at bounding box center [379, 528] width 13 height 13
checkbox input "true"
click at [824, 587] on span "Confirm" at bounding box center [830, 586] width 38 height 13
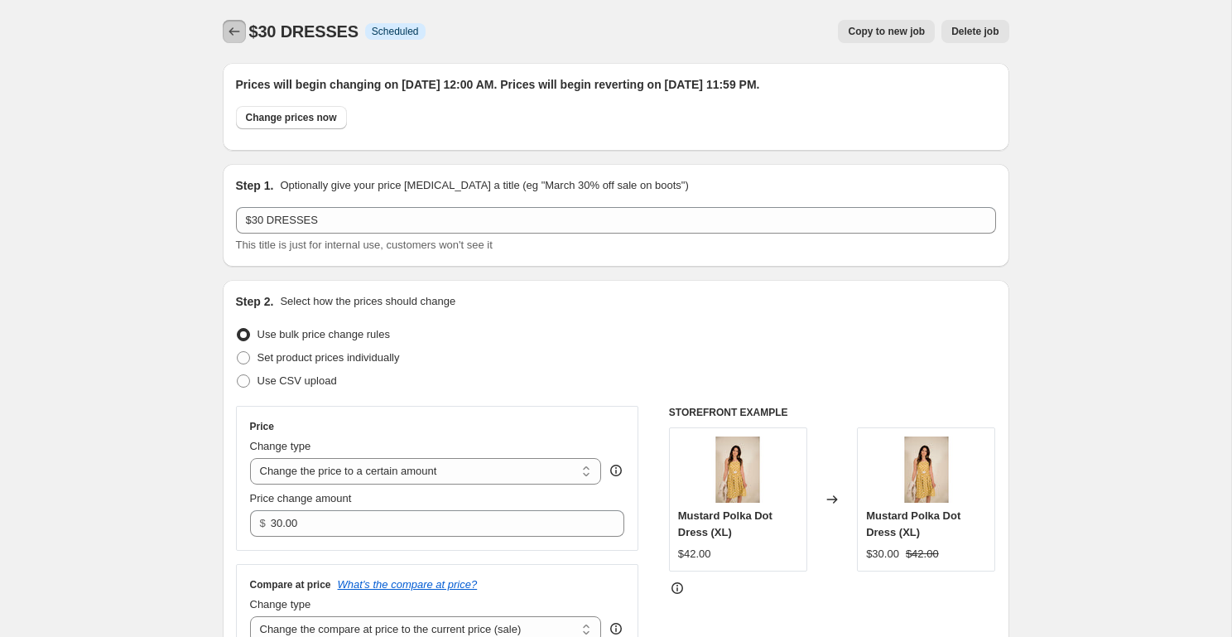
click at [235, 31] on icon "Price change jobs" at bounding box center [234, 31] width 17 height 17
